Goal: Transaction & Acquisition: Download file/media

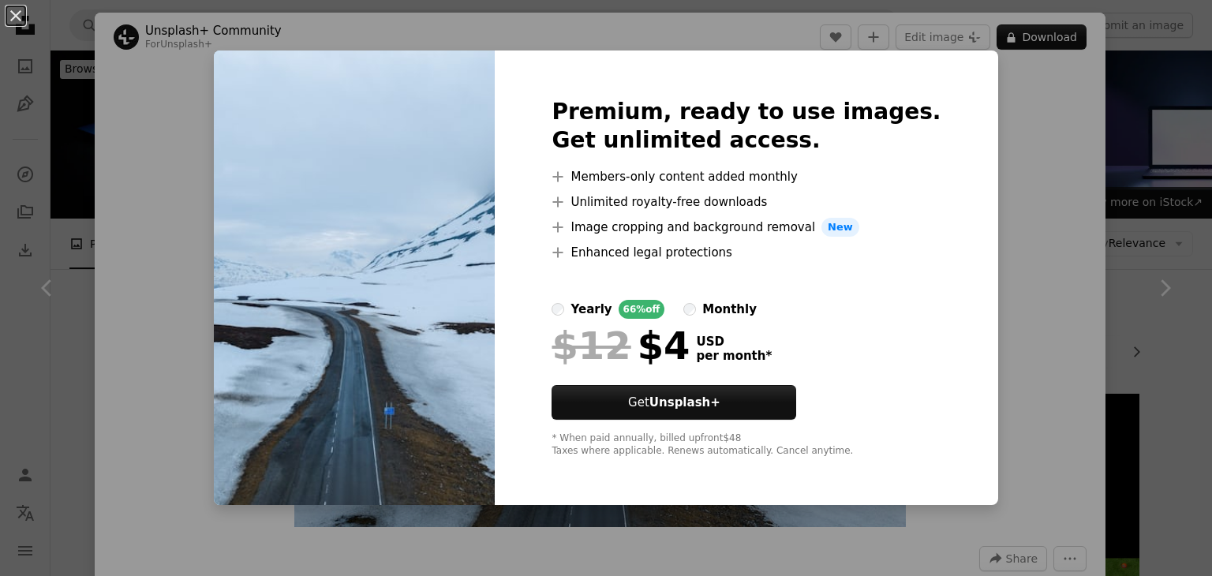
scroll to position [1055, 0]
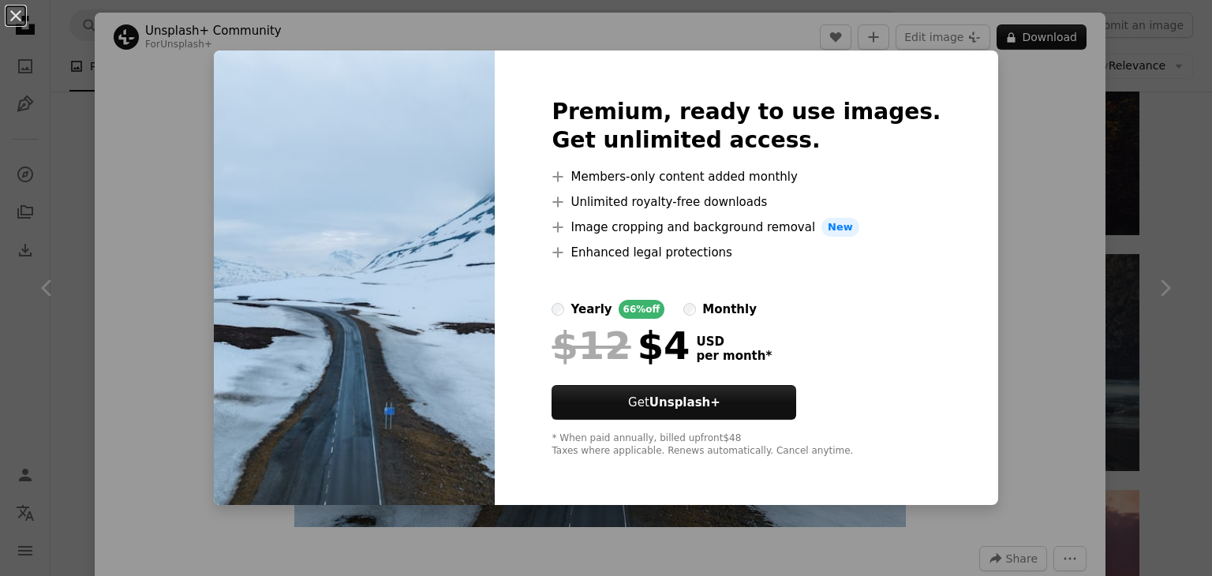
click at [1098, 116] on div "An X shape Premium, ready to use images. Get unlimited access. A plus sign Memb…" at bounding box center [606, 288] width 1212 height 576
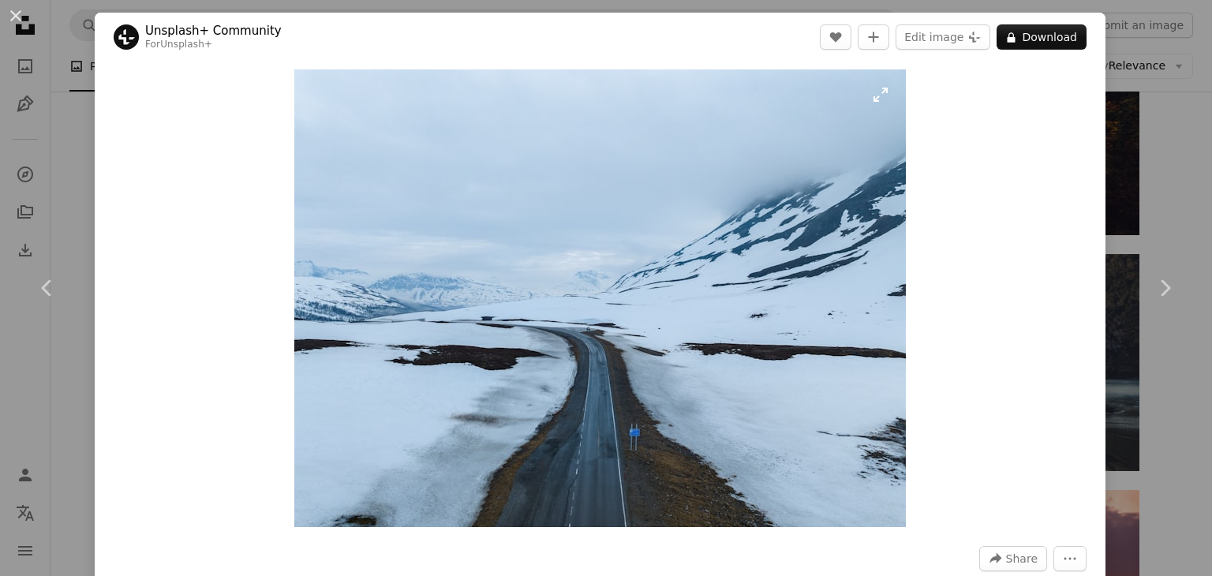
click at [868, 101] on img "Zoom in on this image" at bounding box center [599, 297] width 611 height 457
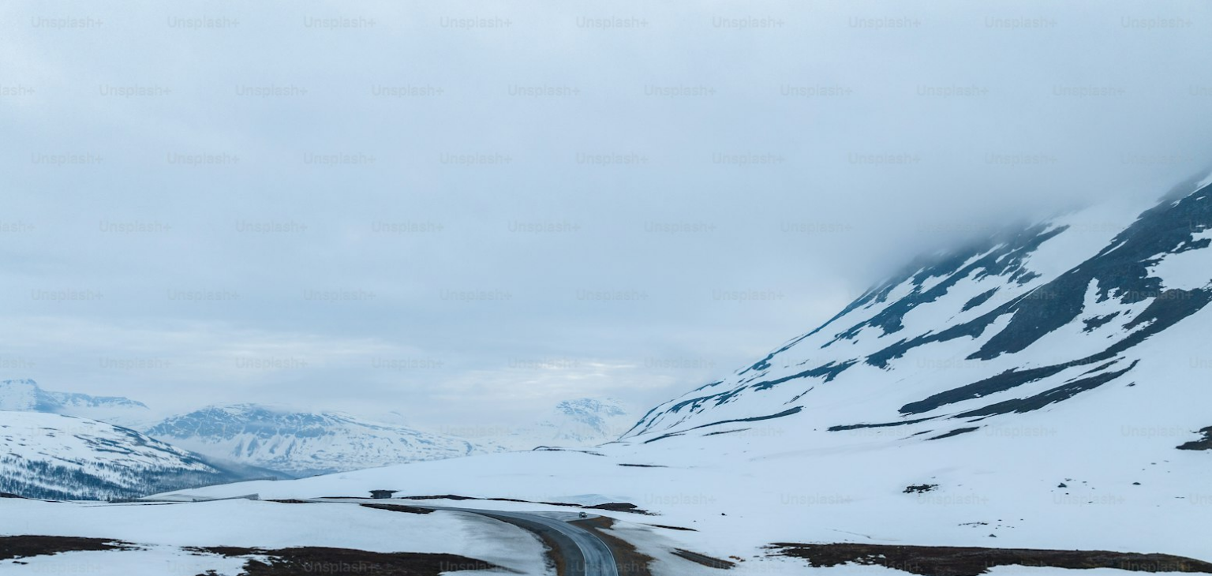
scroll to position [157, 0]
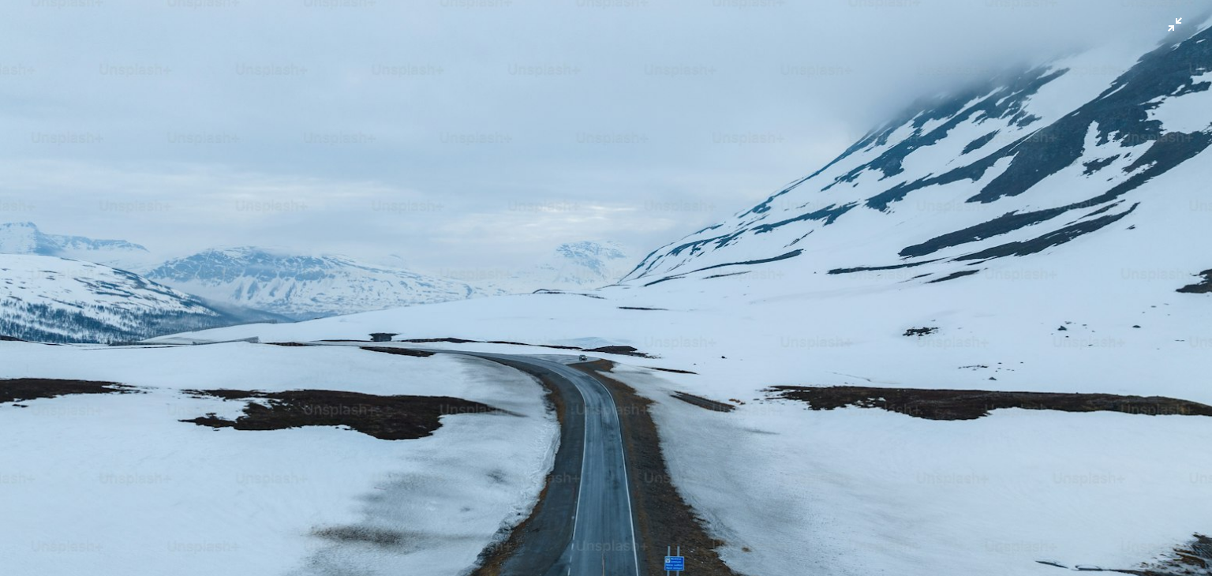
click at [868, 101] on img "Zoom out on this image" at bounding box center [605, 296] width 1213 height 909
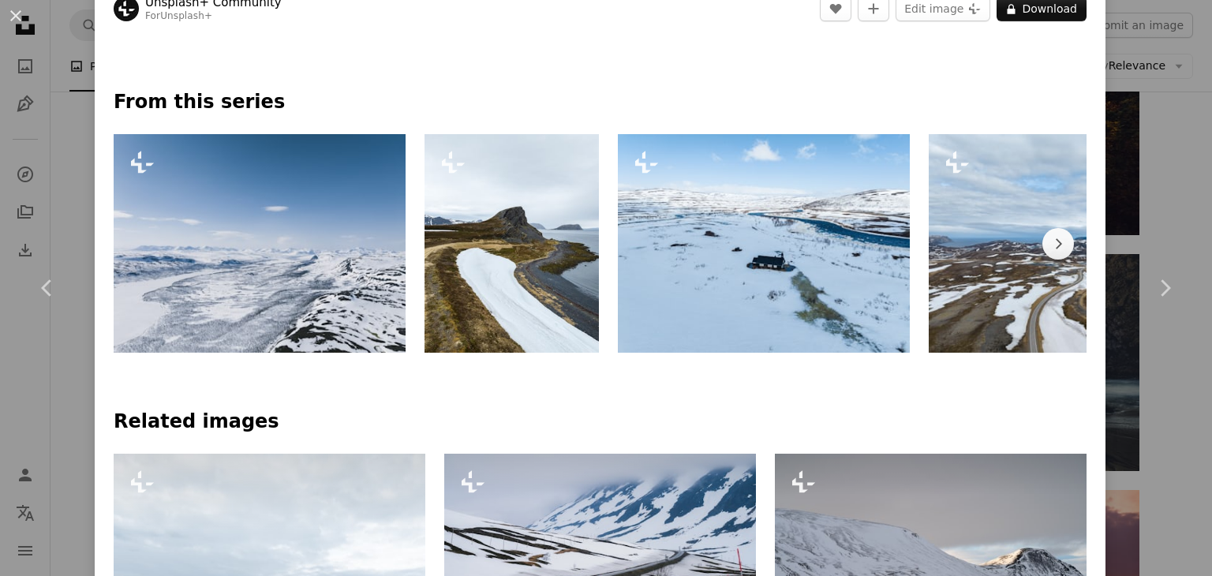
scroll to position [686, 0]
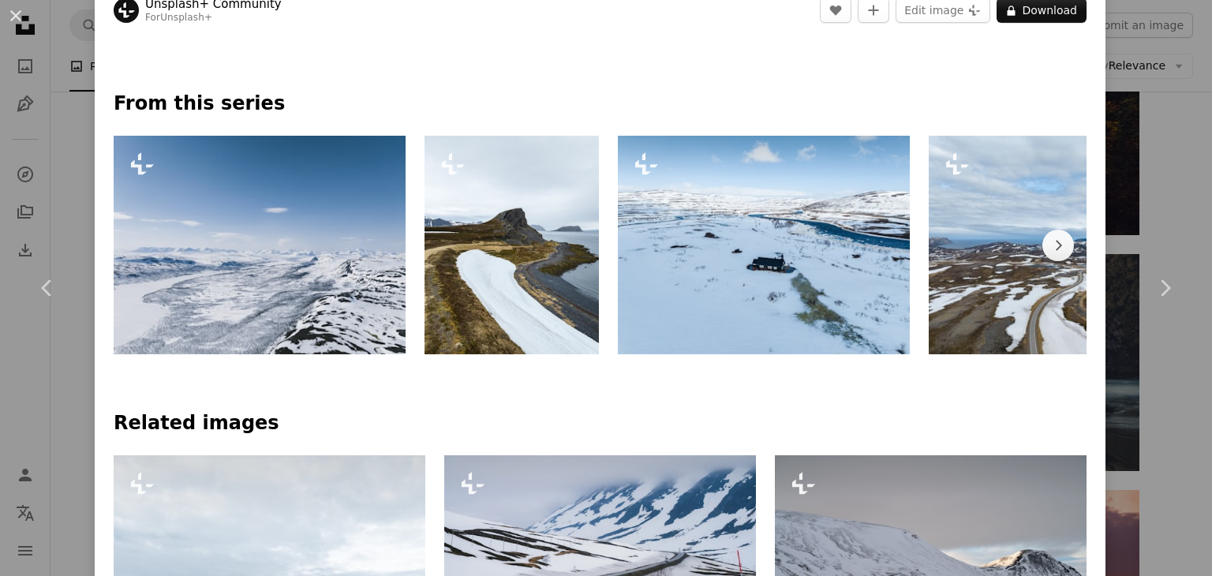
click at [885, 272] on img at bounding box center [764, 245] width 292 height 218
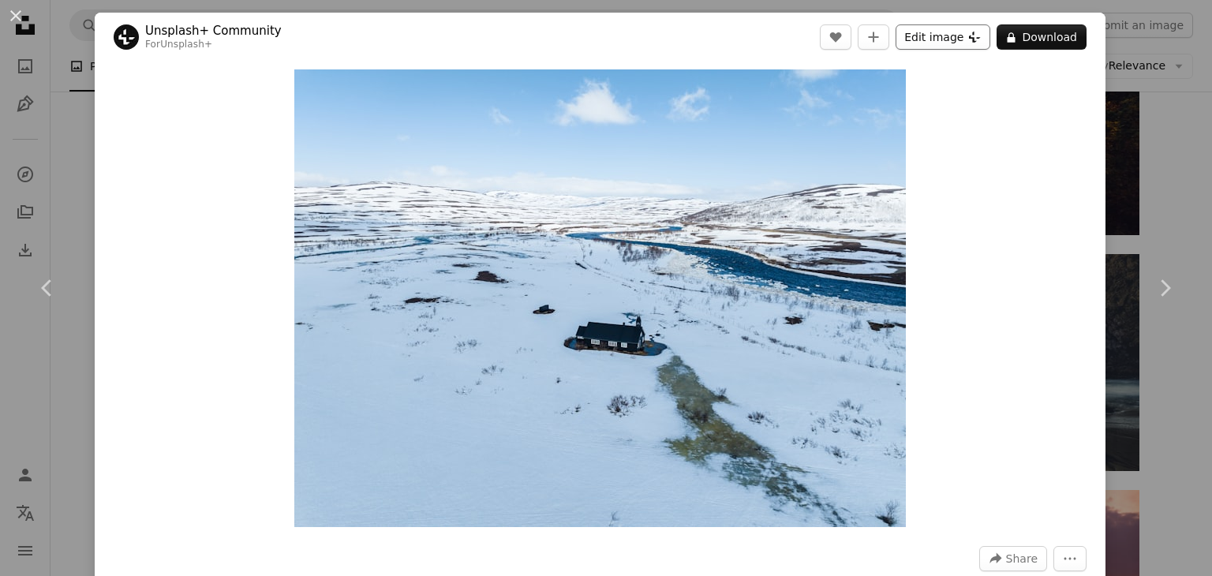
click at [969, 44] on button "Edit image Plus sign for Unsplash+" at bounding box center [942, 36] width 95 height 25
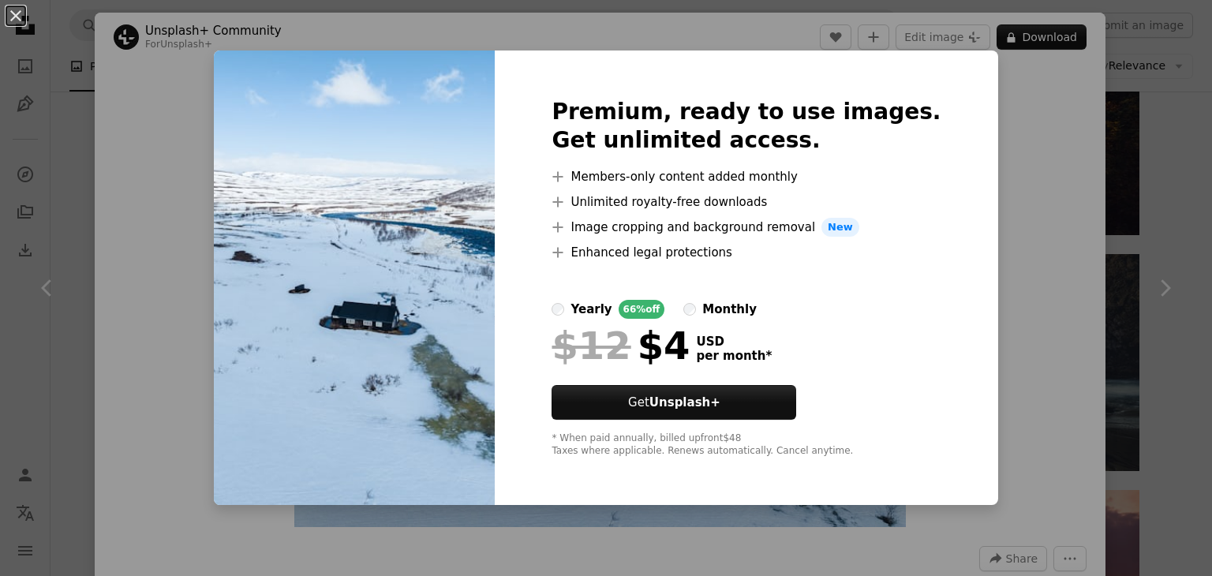
click at [707, 302] on label "monthly" at bounding box center [719, 309] width 73 height 19
click at [930, 208] on div "Premium, ready to use images. Get unlimited access. A plus sign Members-only co…" at bounding box center [746, 277] width 502 height 454
click at [1036, 175] on div "An X shape Premium, ready to use images. Get unlimited access. A plus sign Memb…" at bounding box center [606, 288] width 1212 height 576
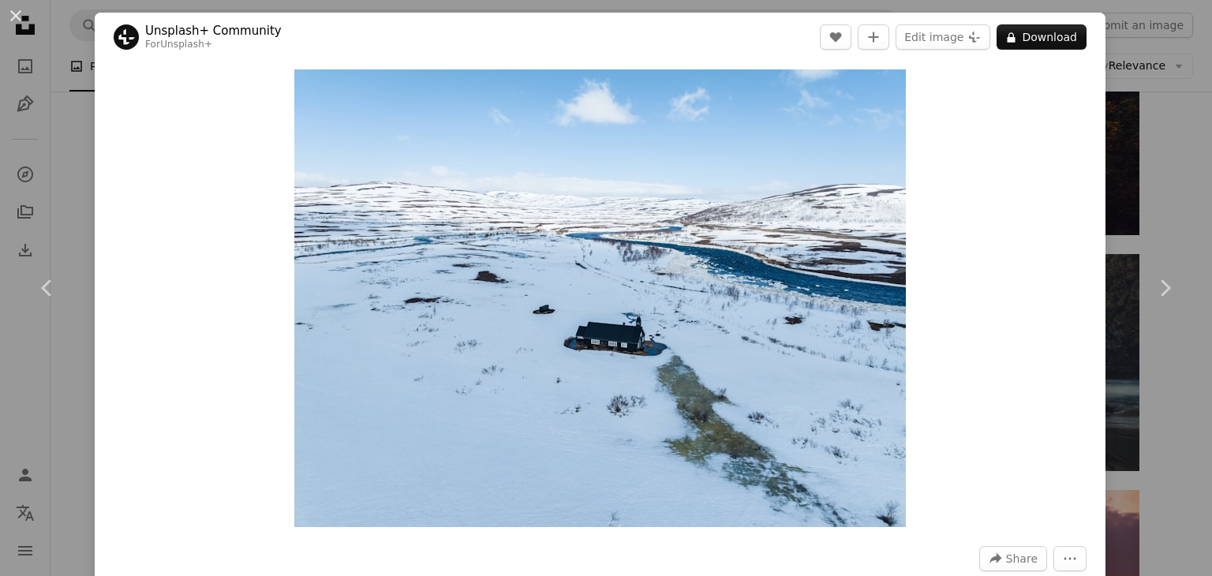
click at [1036, 175] on div "Zoom in" at bounding box center [600, 298] width 1010 height 473
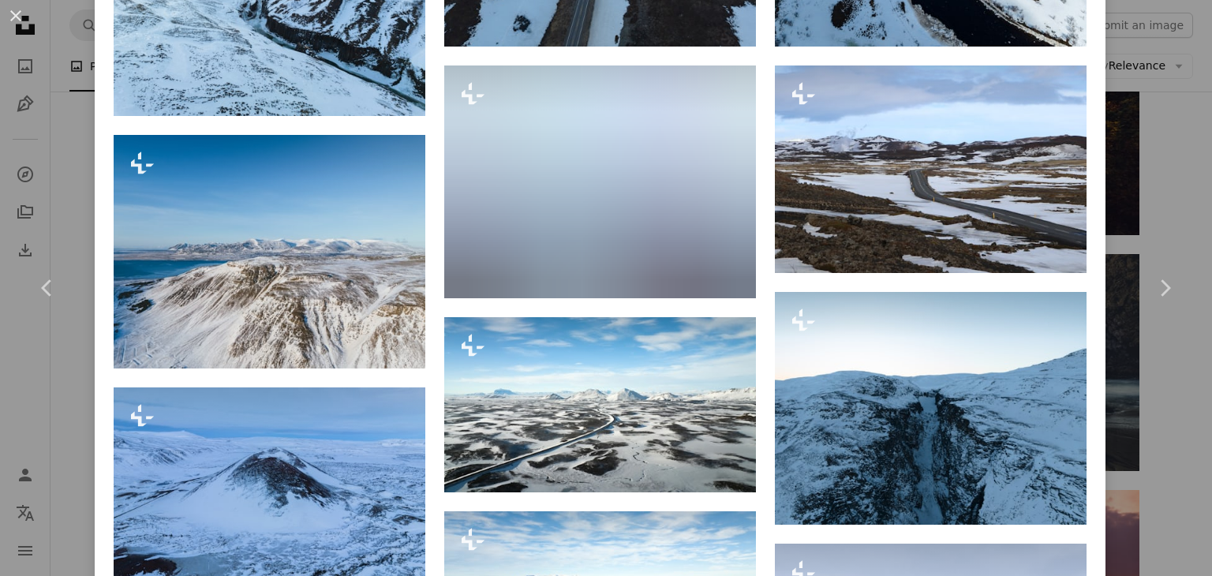
scroll to position [1525, 0]
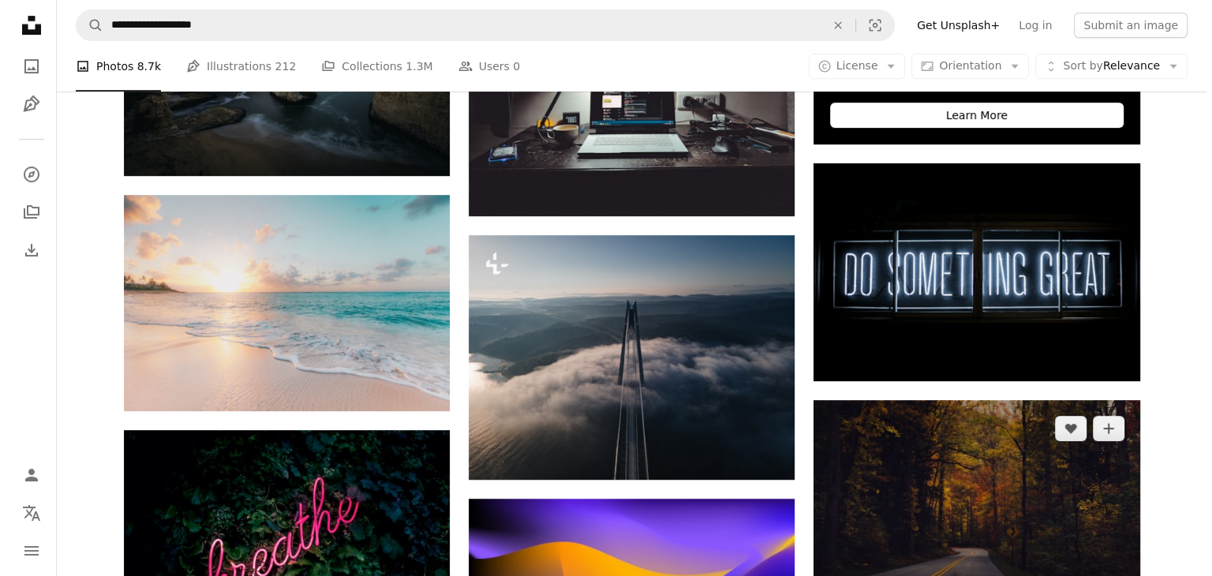
scroll to position [669, 0]
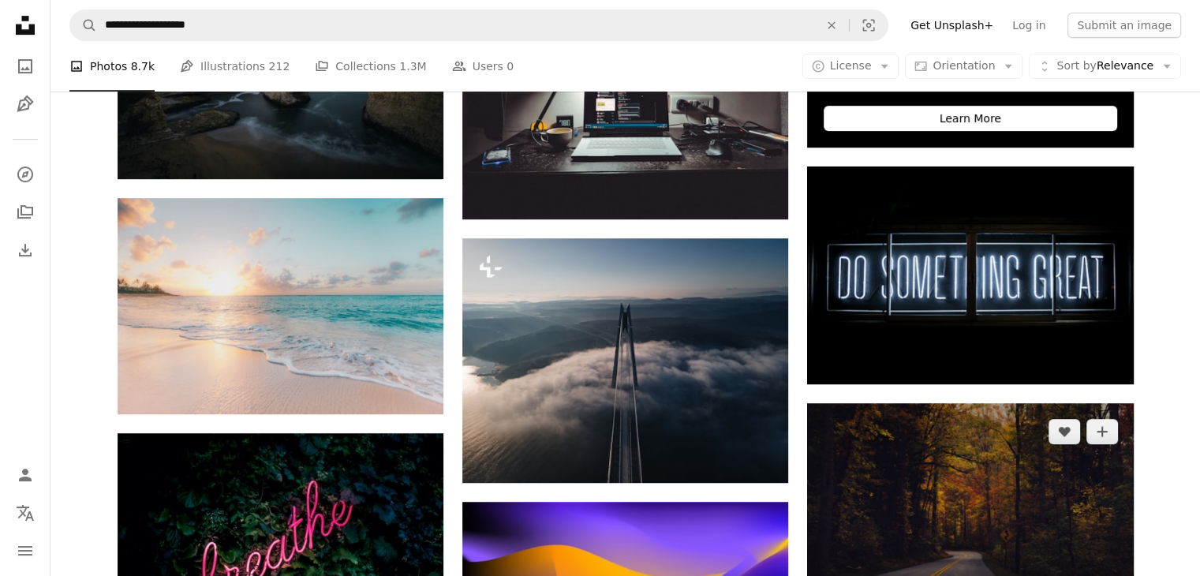
click at [1025, 521] on img at bounding box center [970, 512] width 326 height 218
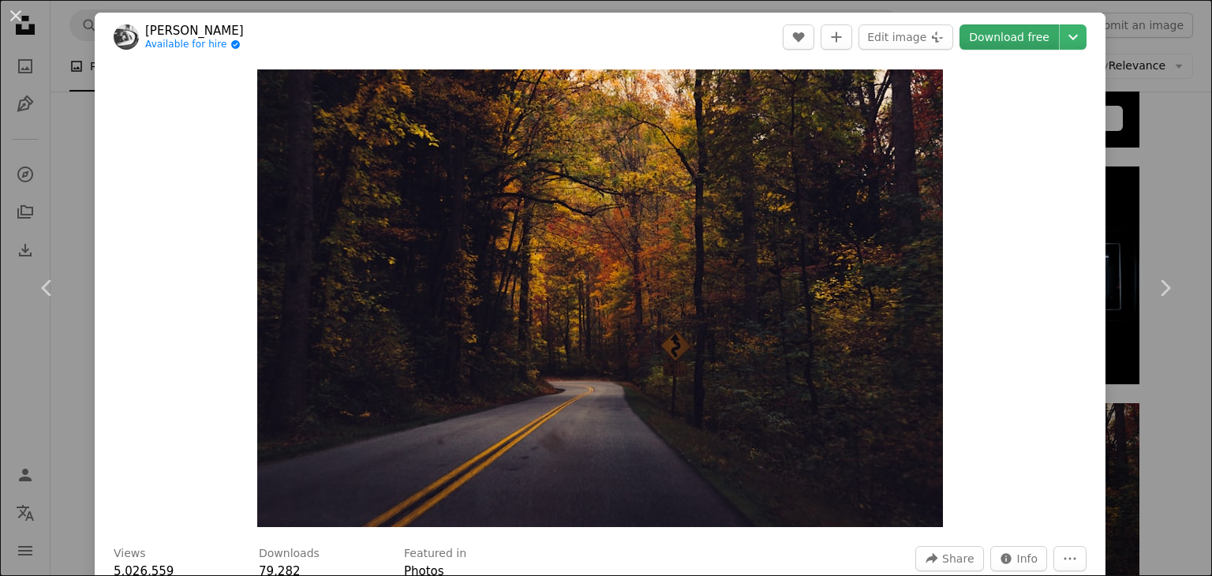
click at [1018, 43] on link "Download free" at bounding box center [1008, 36] width 99 height 25
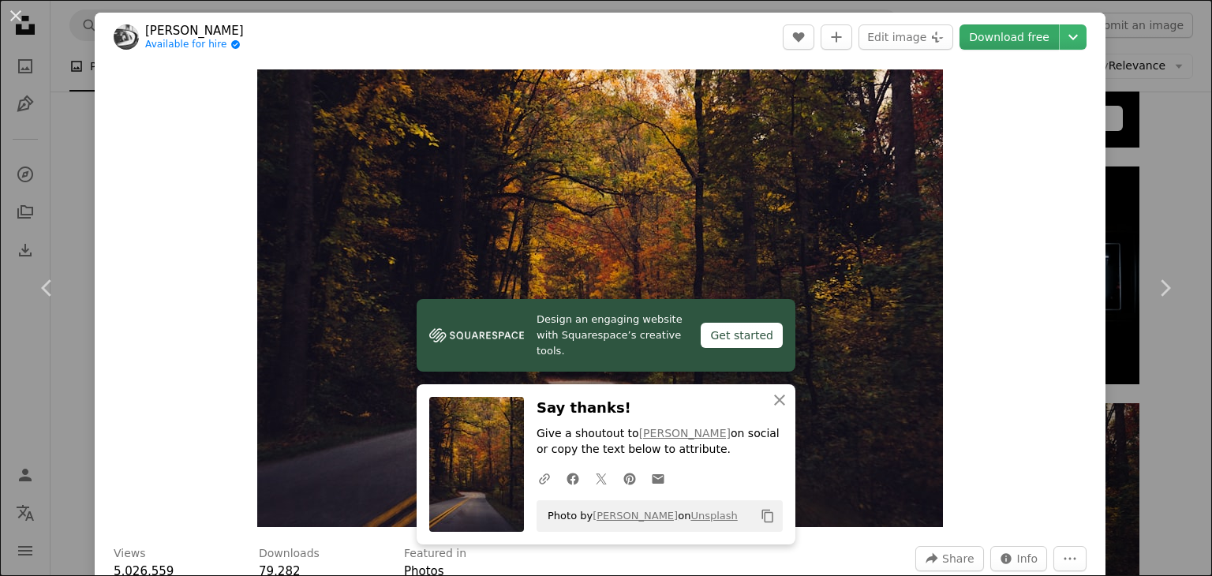
click at [1018, 43] on link "Download free" at bounding box center [1008, 36] width 99 height 25
